Goal: Find specific page/section: Find specific page/section

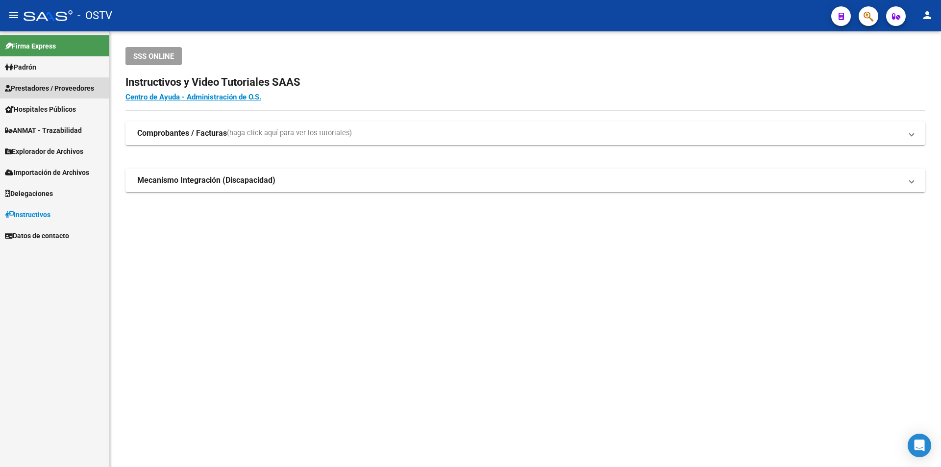
click at [59, 87] on span "Prestadores / Proveedores" at bounding box center [49, 88] width 89 height 11
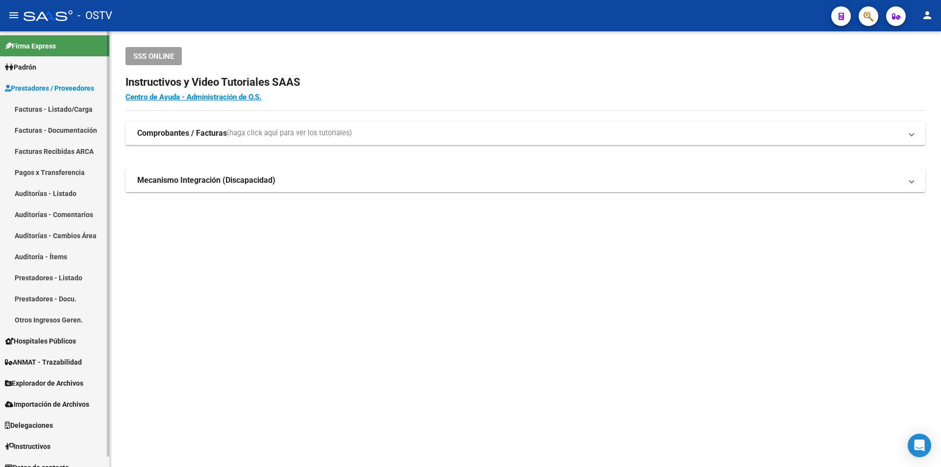
click at [56, 104] on link "Facturas - Listado/Carga" at bounding box center [54, 109] width 109 height 21
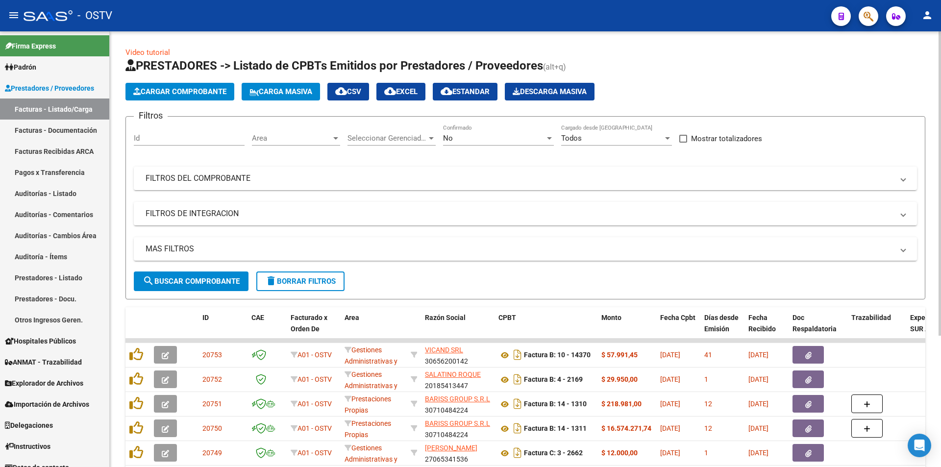
click at [482, 136] on div "No" at bounding box center [494, 138] width 102 height 9
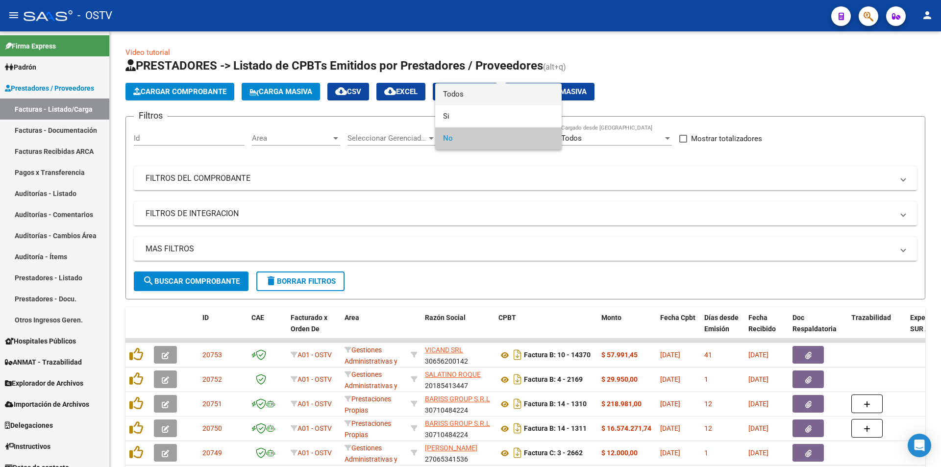
click at [473, 100] on span "Todos" at bounding box center [498, 94] width 111 height 22
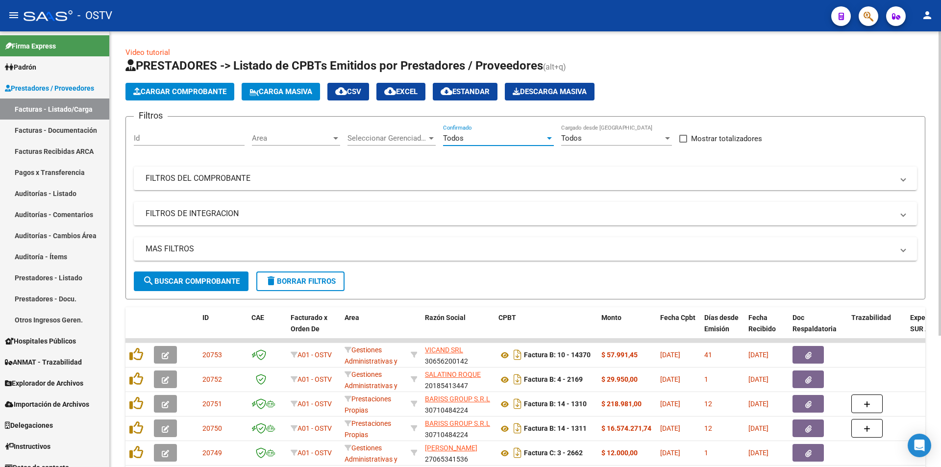
click at [187, 282] on span "search Buscar Comprobante" at bounding box center [191, 281] width 97 height 9
click at [190, 279] on span "search Buscar Comprobante" at bounding box center [191, 281] width 97 height 9
click at [52, 172] on link "Pagos x Transferencia" at bounding box center [54, 172] width 109 height 21
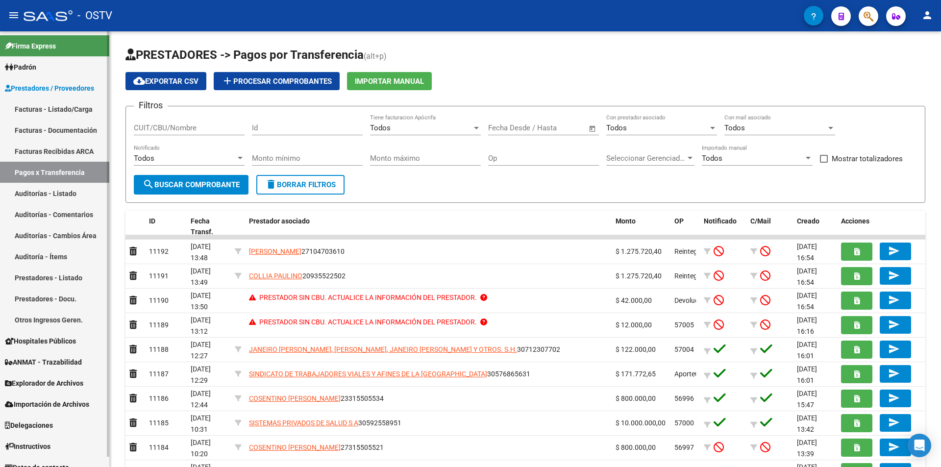
click at [45, 108] on link "Facturas - Listado/Carga" at bounding box center [54, 109] width 109 height 21
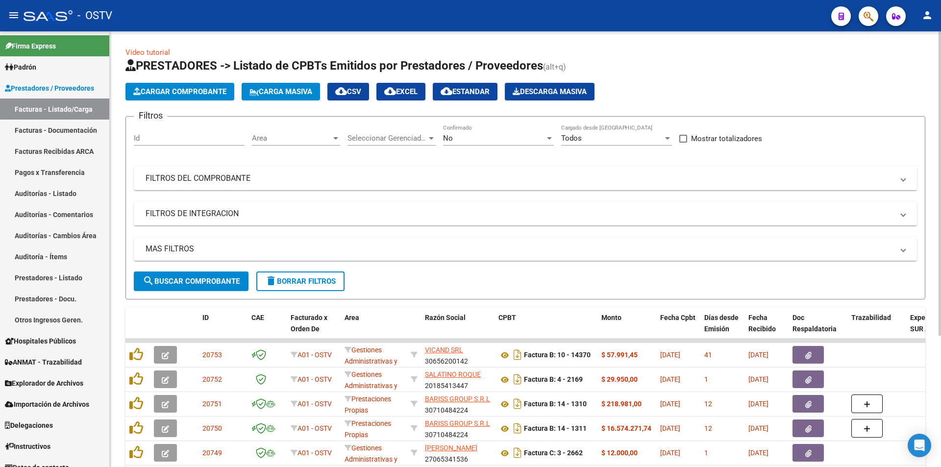
click at [478, 134] on div "No" at bounding box center [494, 138] width 102 height 9
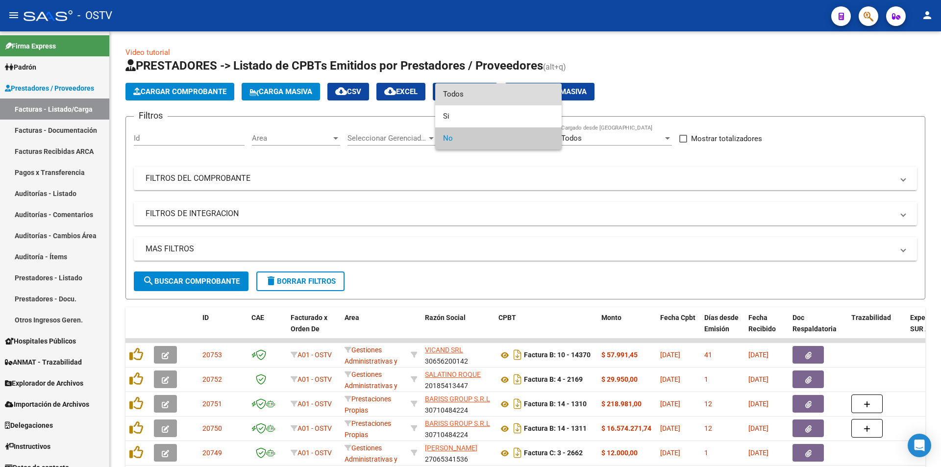
click at [446, 91] on span "Todos" at bounding box center [498, 94] width 111 height 22
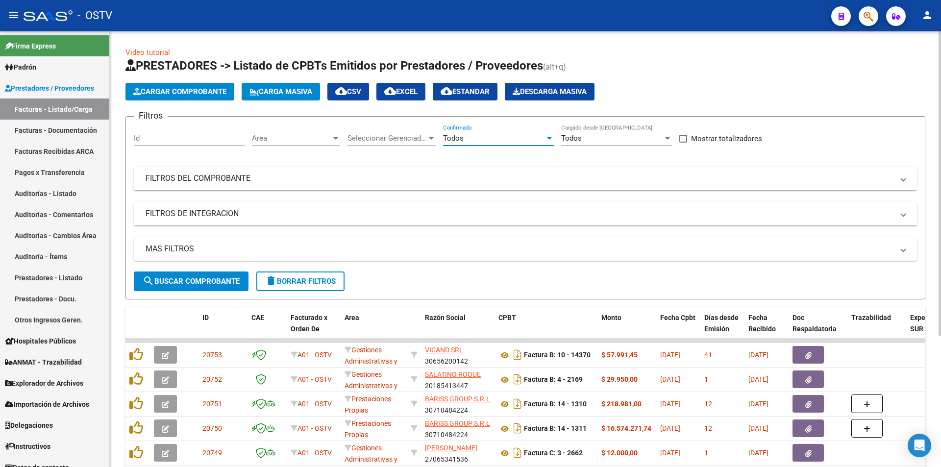
click at [195, 283] on span "search Buscar Comprobante" at bounding box center [191, 281] width 97 height 9
